Goal: Check status: Check status

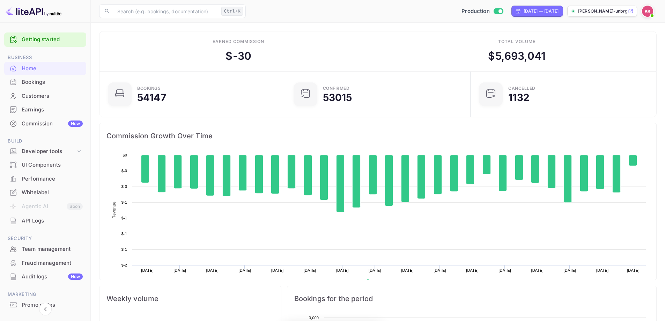
click at [27, 84] on div "Bookings" at bounding box center [52, 82] width 61 height 8
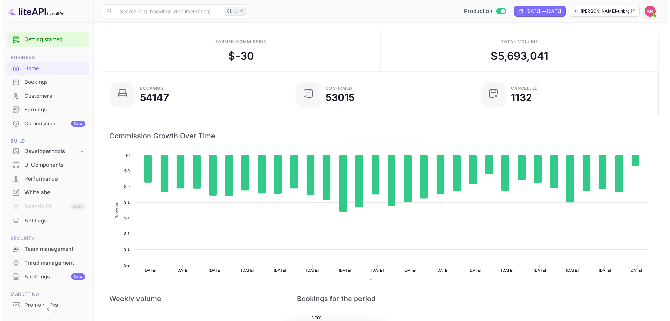
scroll to position [108, 176]
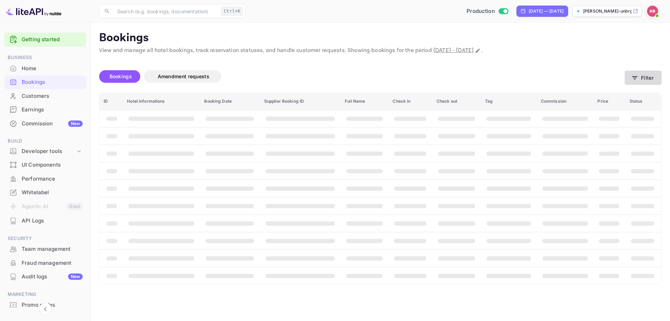
click at [643, 81] on button "Filter" at bounding box center [643, 77] width 37 height 14
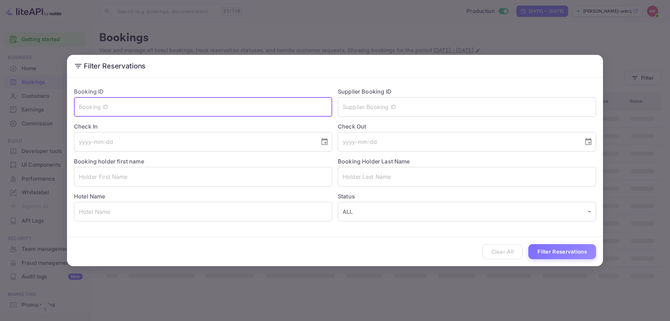
click at [184, 106] on input "text" at bounding box center [203, 107] width 258 height 20
paste input "VOmUNe7c3"
type input "VOmUNe7c3"
click at [565, 250] on button "Filter Reservations" at bounding box center [562, 251] width 68 height 15
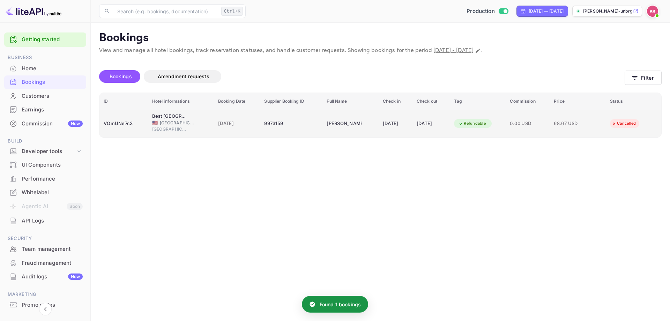
click at [227, 112] on td "[DATE]" at bounding box center [237, 124] width 46 height 28
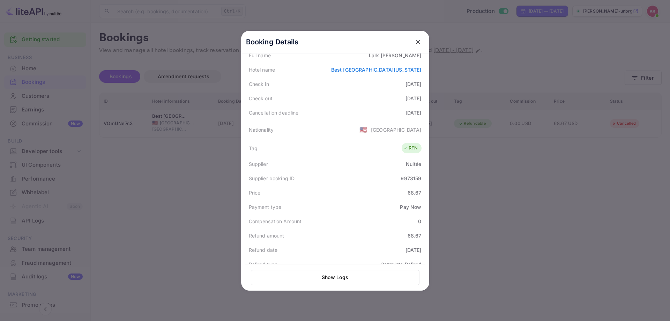
scroll to position [140, 0]
